Goal: Find specific page/section: Locate item on page

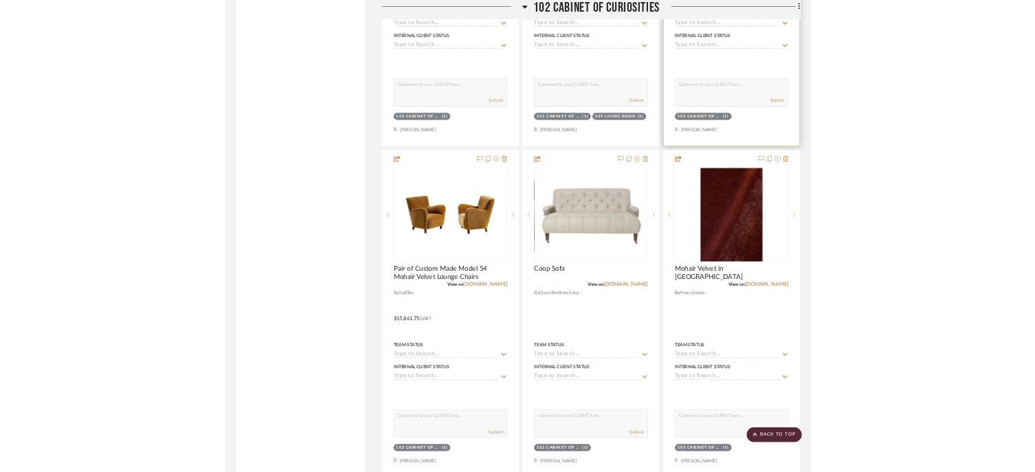
scroll to position [4880, 0]
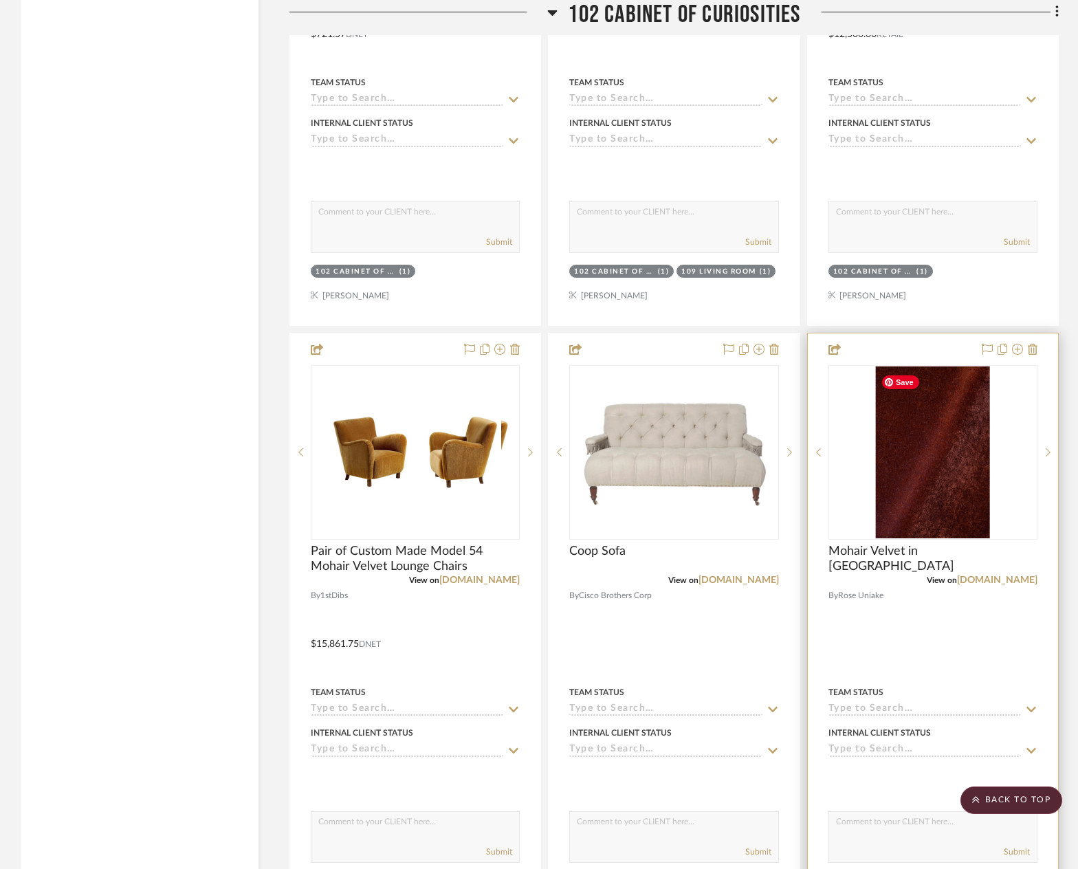
click at [858, 606] on project-item-tile "Mohair Velvet in Redwood View on roseuniacke.com By Rose Uniake Team Status Int…" at bounding box center [933, 634] width 252 height 603
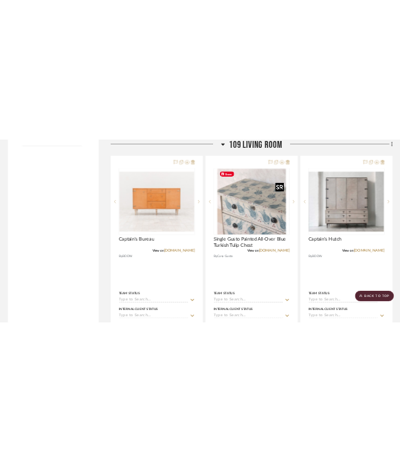
scroll to position [2062, 0]
